Goal: Information Seeking & Learning: Learn about a topic

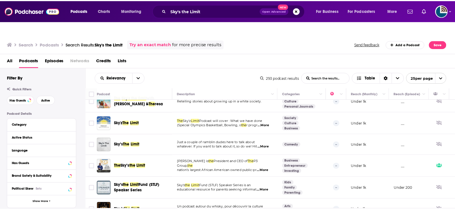
scroll to position [145, 0]
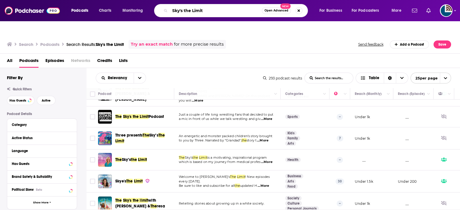
drag, startPoint x: 95, startPoint y: 9, endPoint x: 189, endPoint y: 10, distance: 93.5
click at [189, 10] on input "Sky's the Limit" at bounding box center [216, 10] width 92 height 9
type input "wall street unplugged"
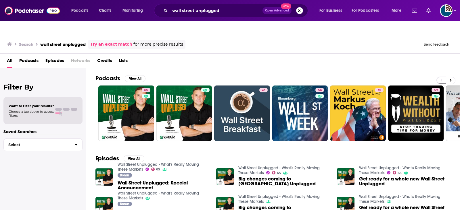
click at [167, 152] on div "Podcasts Charts Monitoring wall street unplugged Open Advanced New For Business…" at bounding box center [230, 117] width 460 height 210
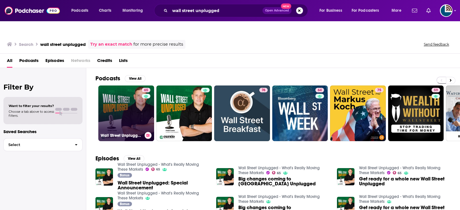
click at [127, 88] on link "[STREET_ADDRESS] Unplugged - What's Really Moving These Markets" at bounding box center [126, 114] width 56 height 56
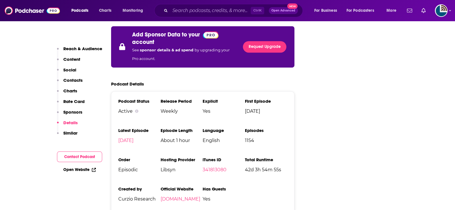
scroll to position [1150, 0]
